Goal: Information Seeking & Learning: Learn about a topic

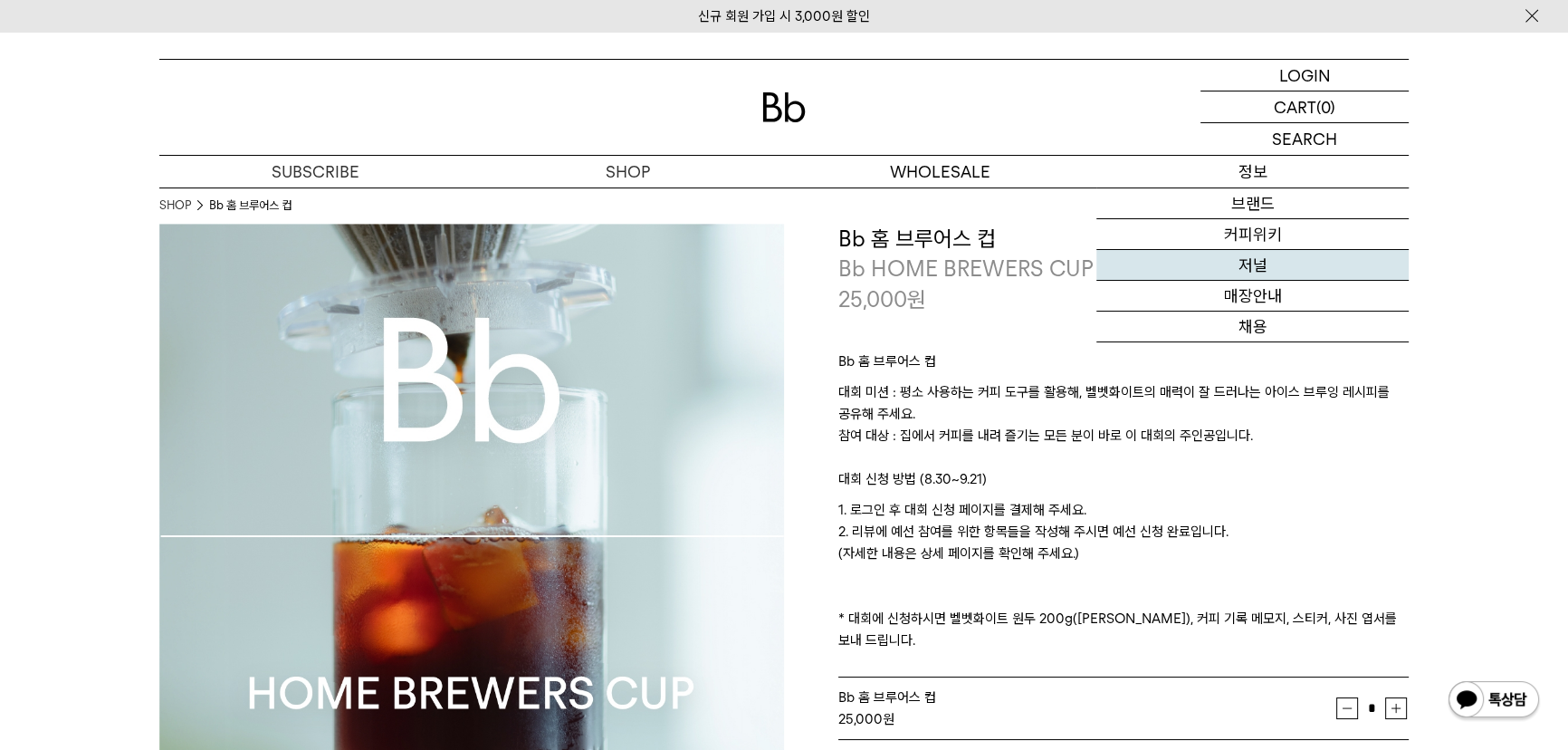
click at [1254, 273] on link "저널" at bounding box center [1252, 265] width 312 height 31
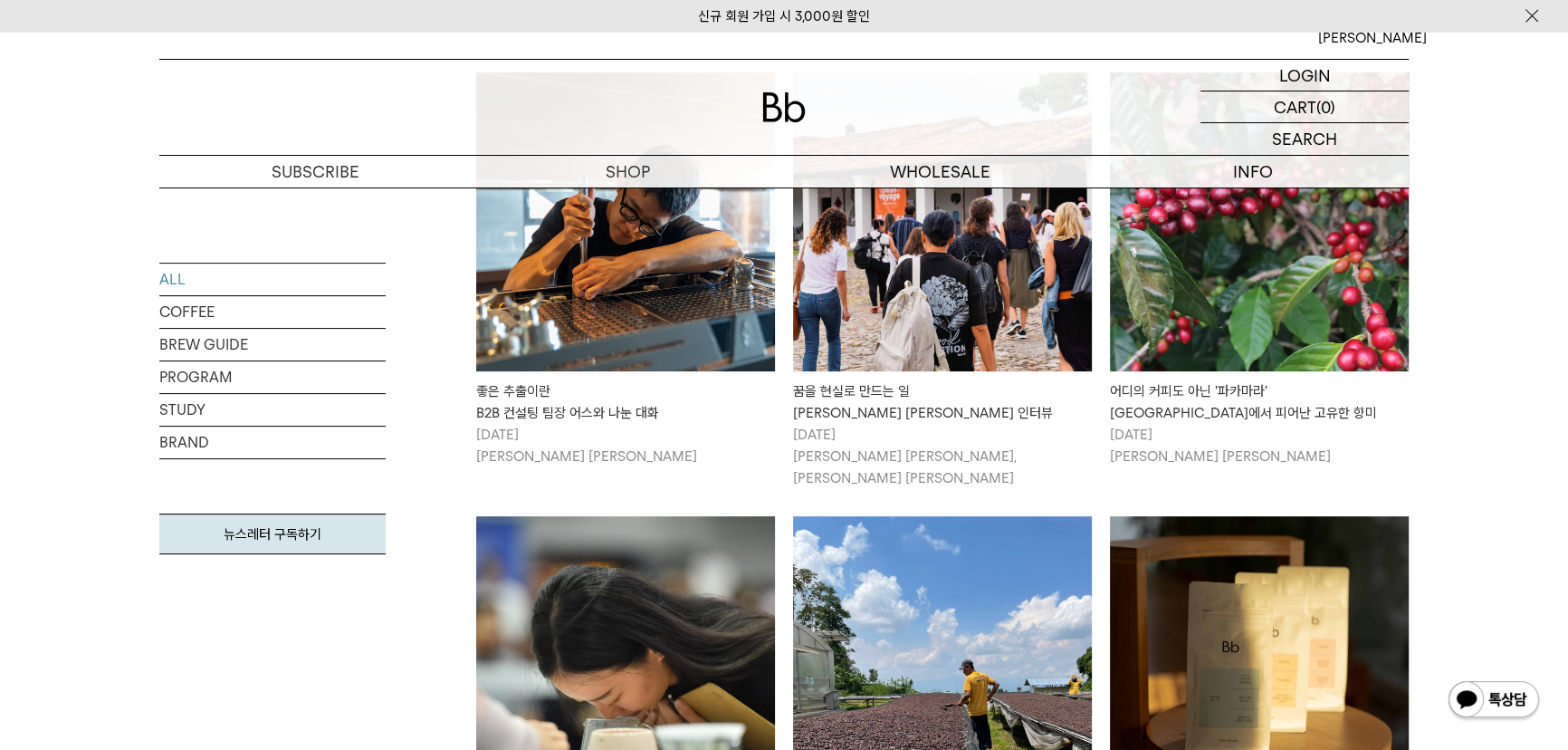
scroll to position [411, 0]
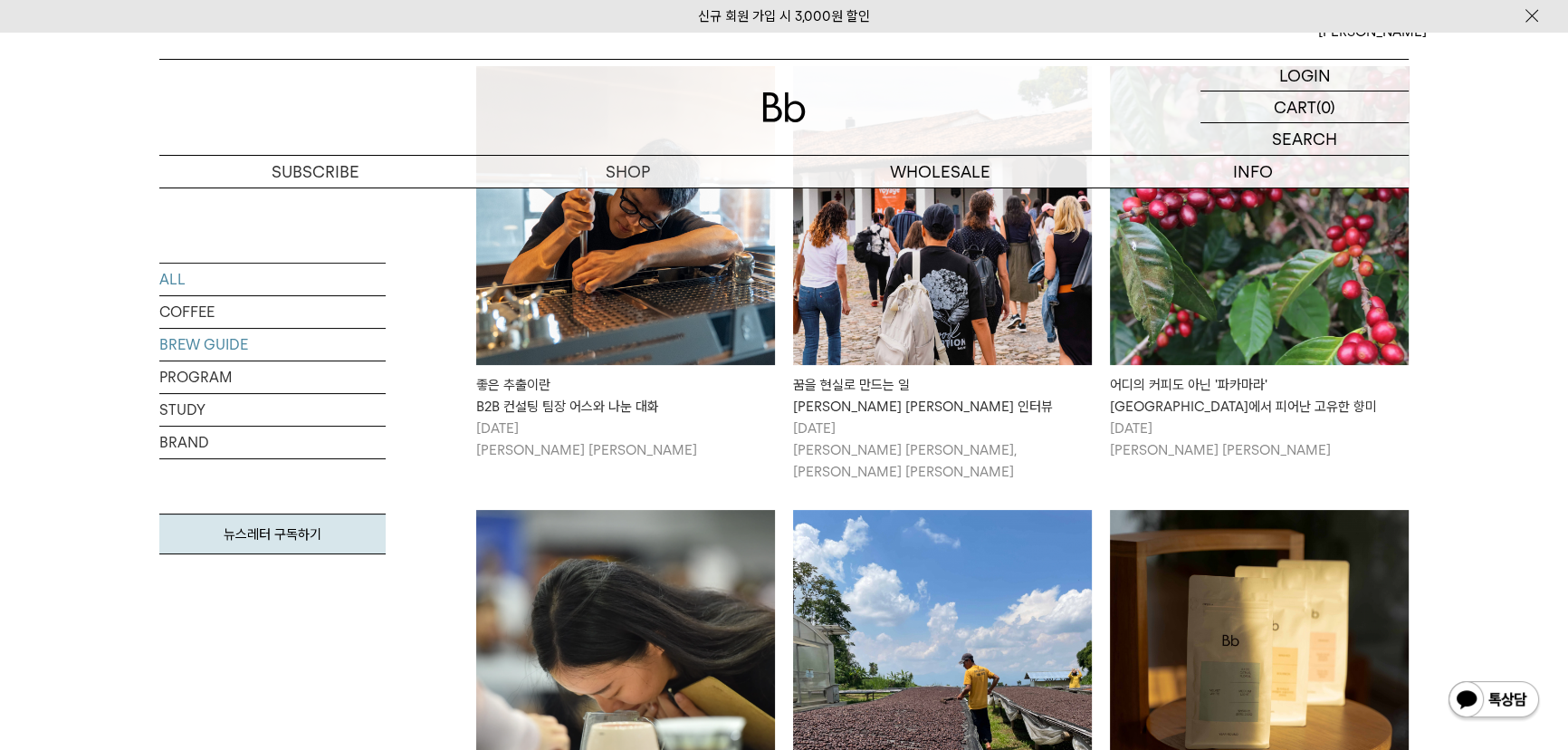
click at [239, 353] on link "BREW GUIDE" at bounding box center [272, 344] width 226 height 32
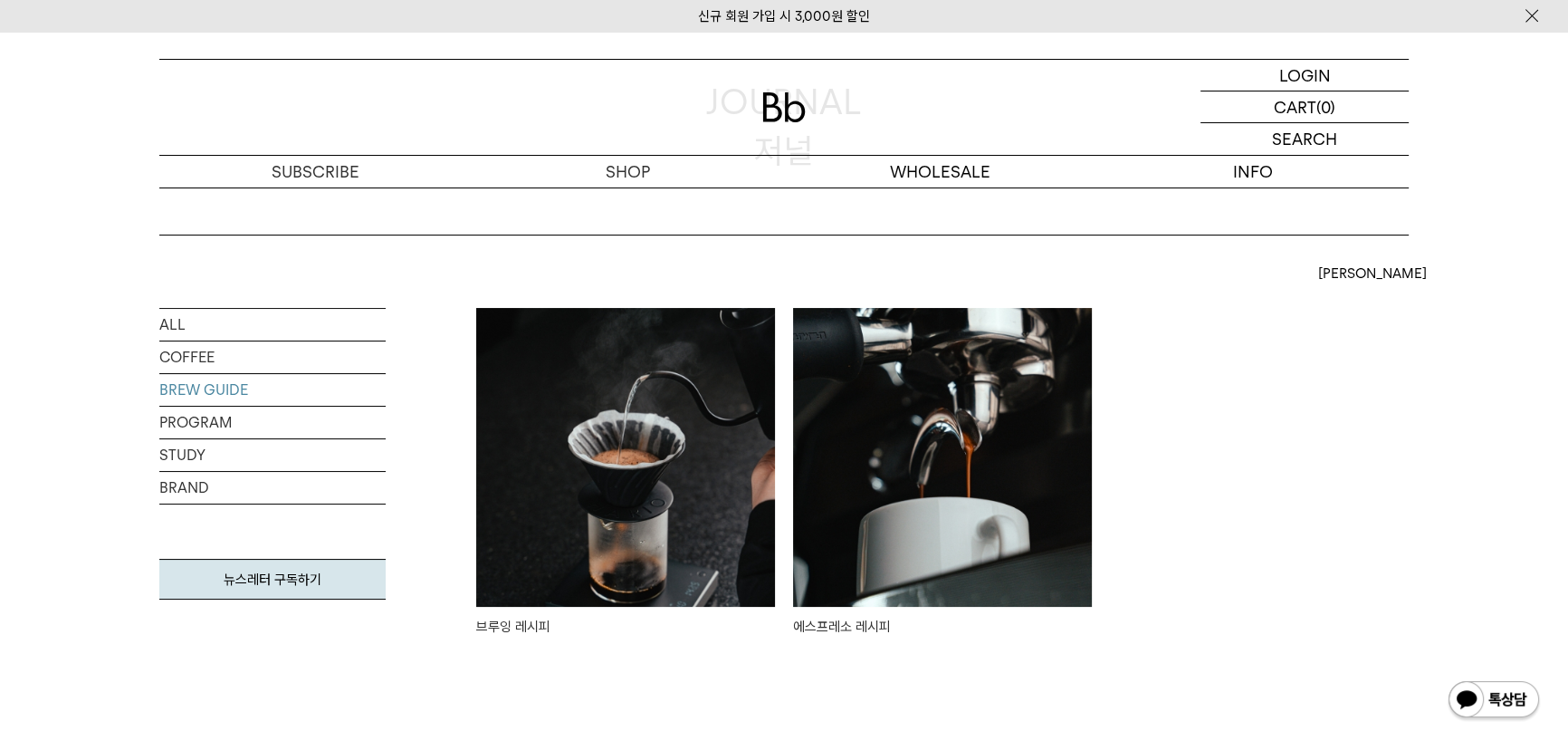
scroll to position [164, 0]
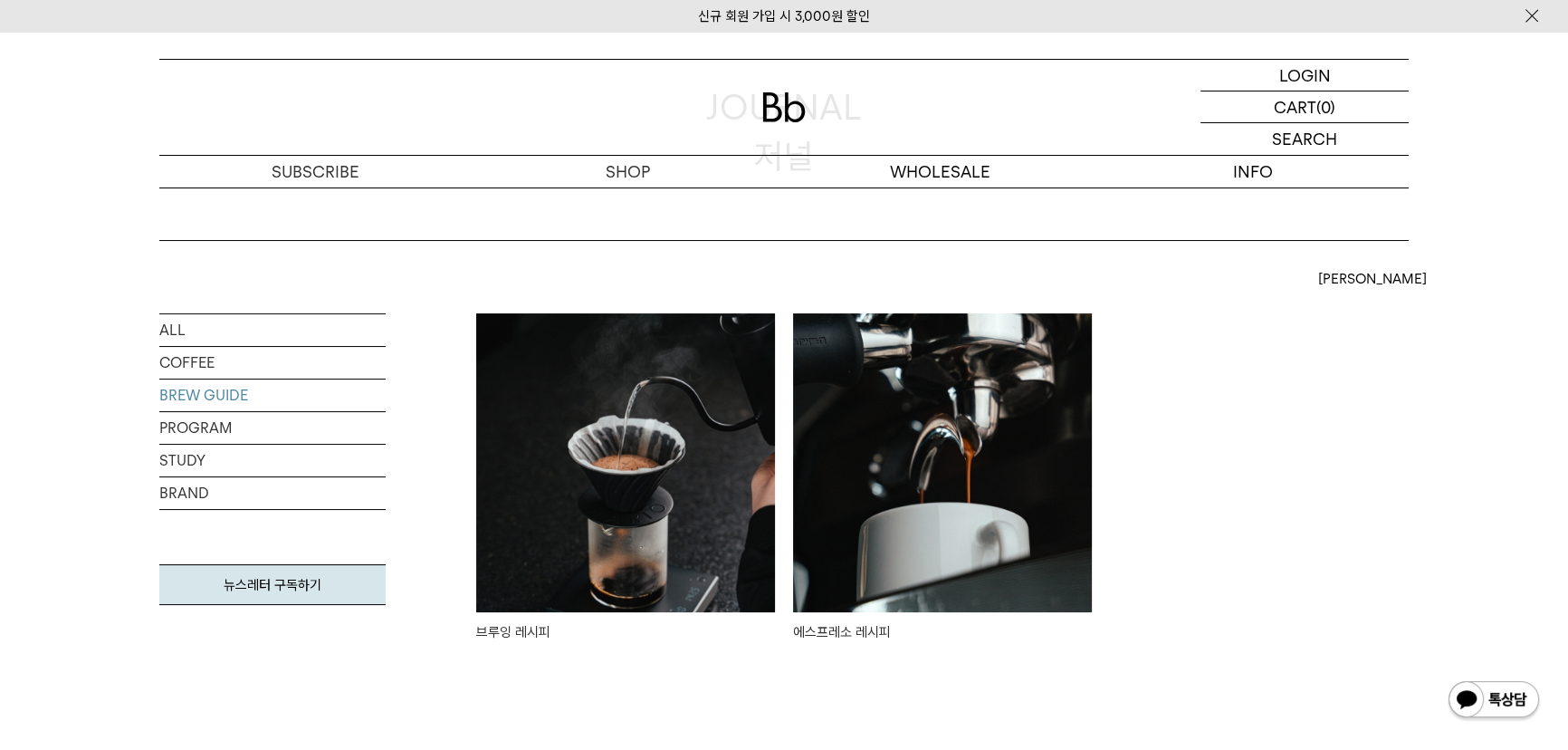
click at [656, 480] on img at bounding box center [626, 463] width 299 height 299
